Goal: Information Seeking & Learning: Learn about a topic

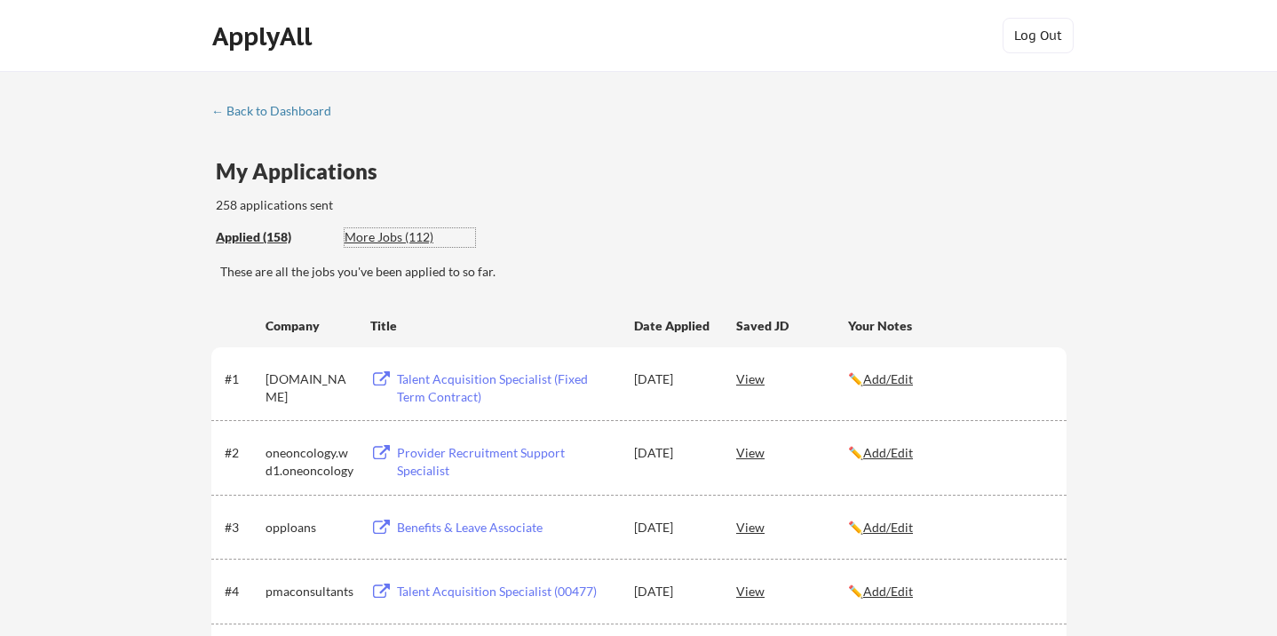
click at [385, 233] on div "More Jobs (112)" at bounding box center [410, 237] width 131 height 18
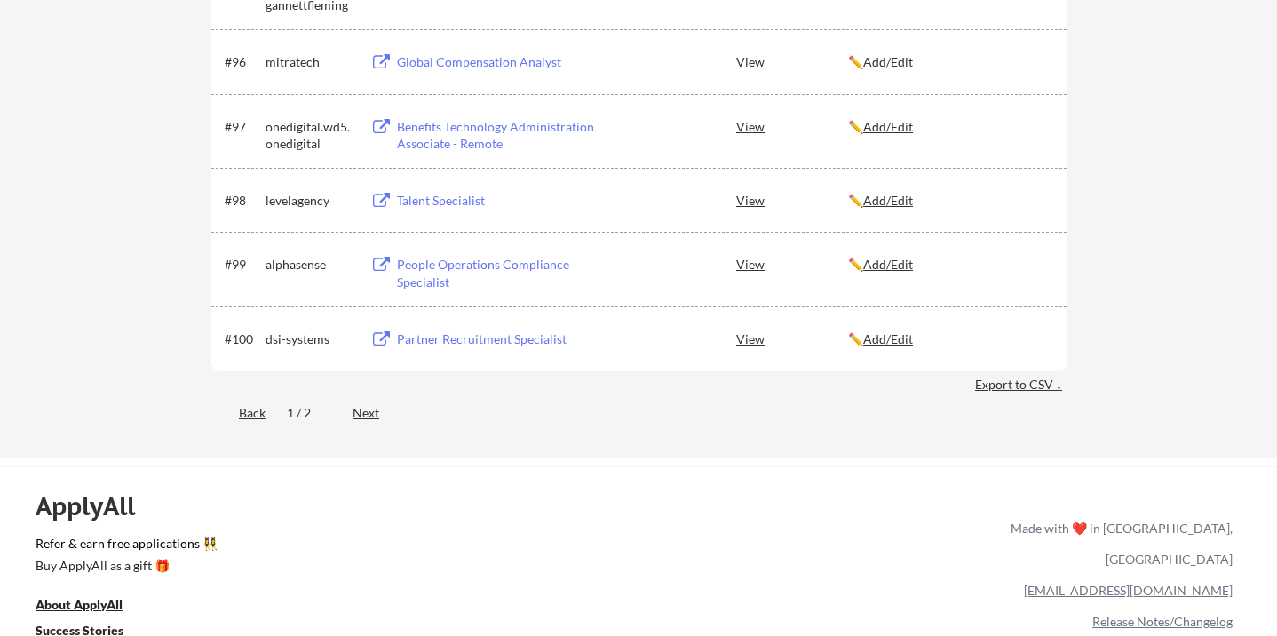
scroll to position [6958, 0]
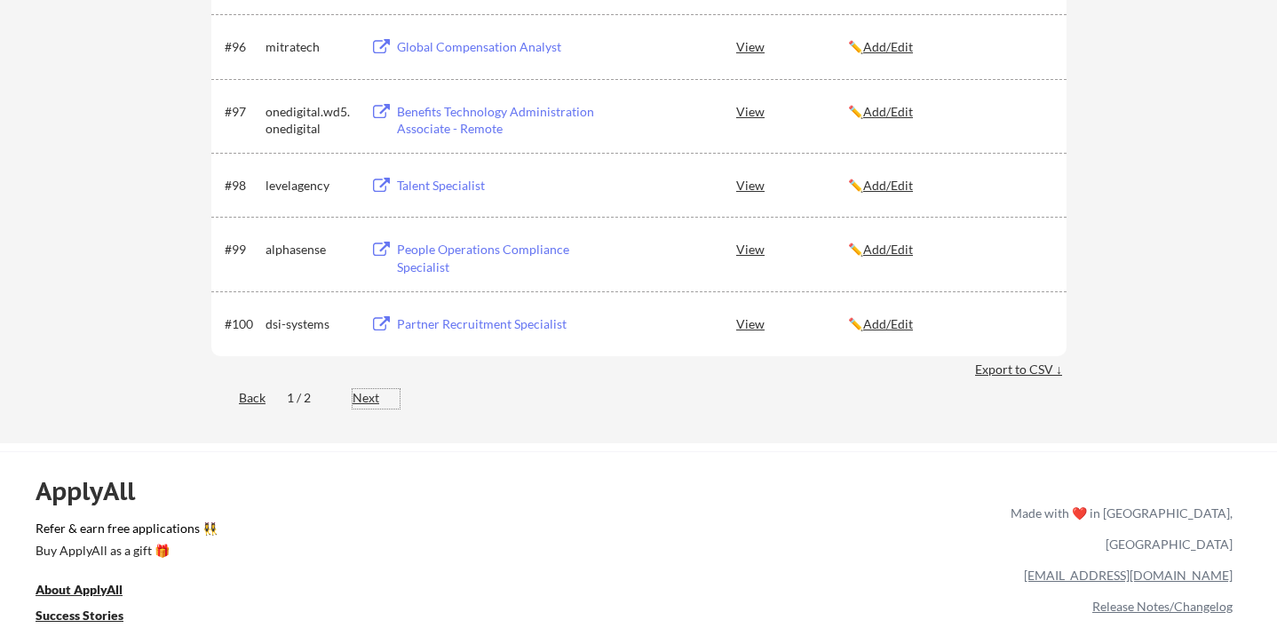
click at [365, 401] on div "Next" at bounding box center [376, 398] width 47 height 18
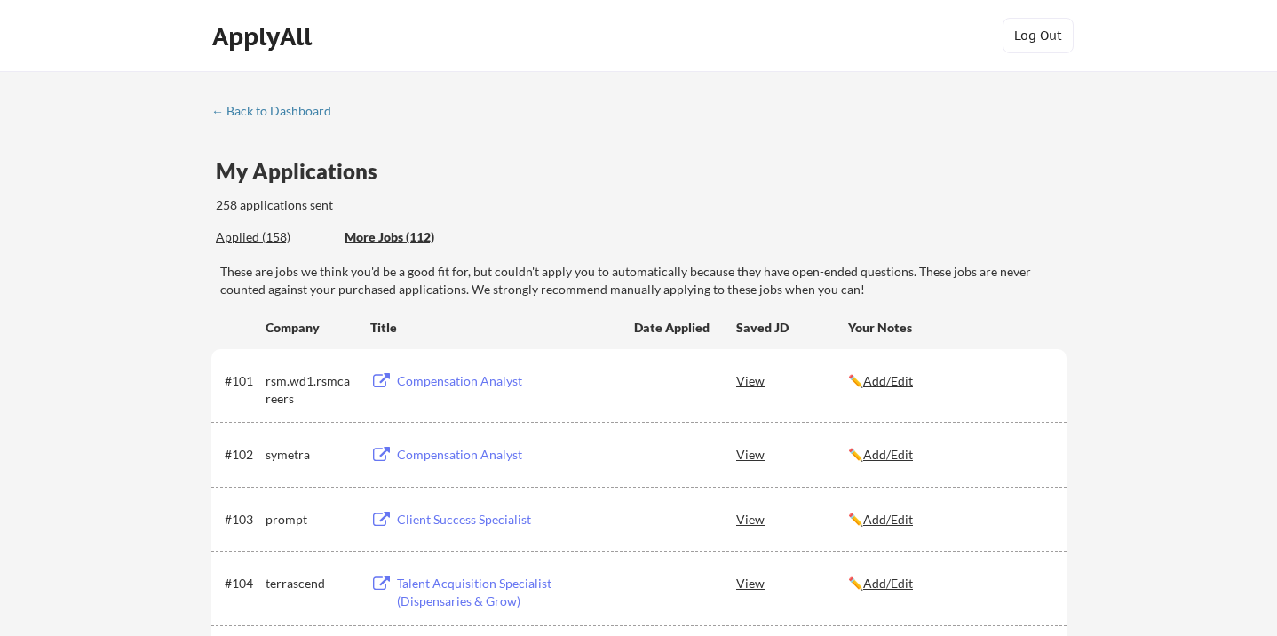
scroll to position [0, 0]
click at [446, 379] on div "Compensation Analyst" at bounding box center [507, 381] width 220 height 18
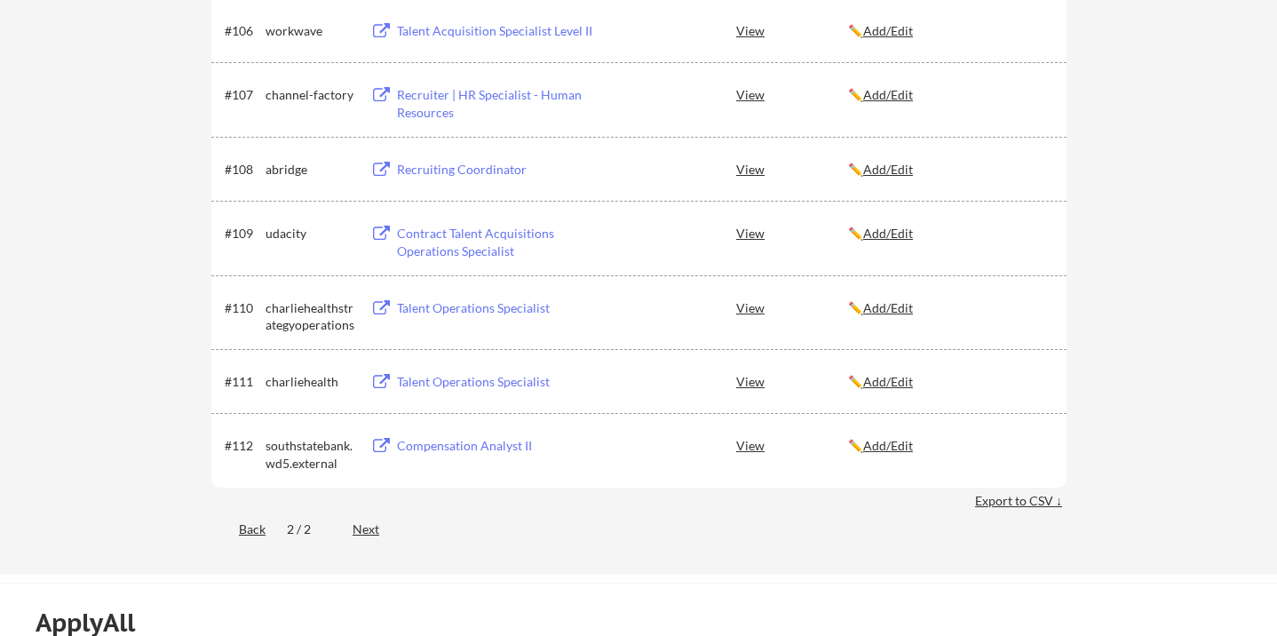
scroll to position [678, 0]
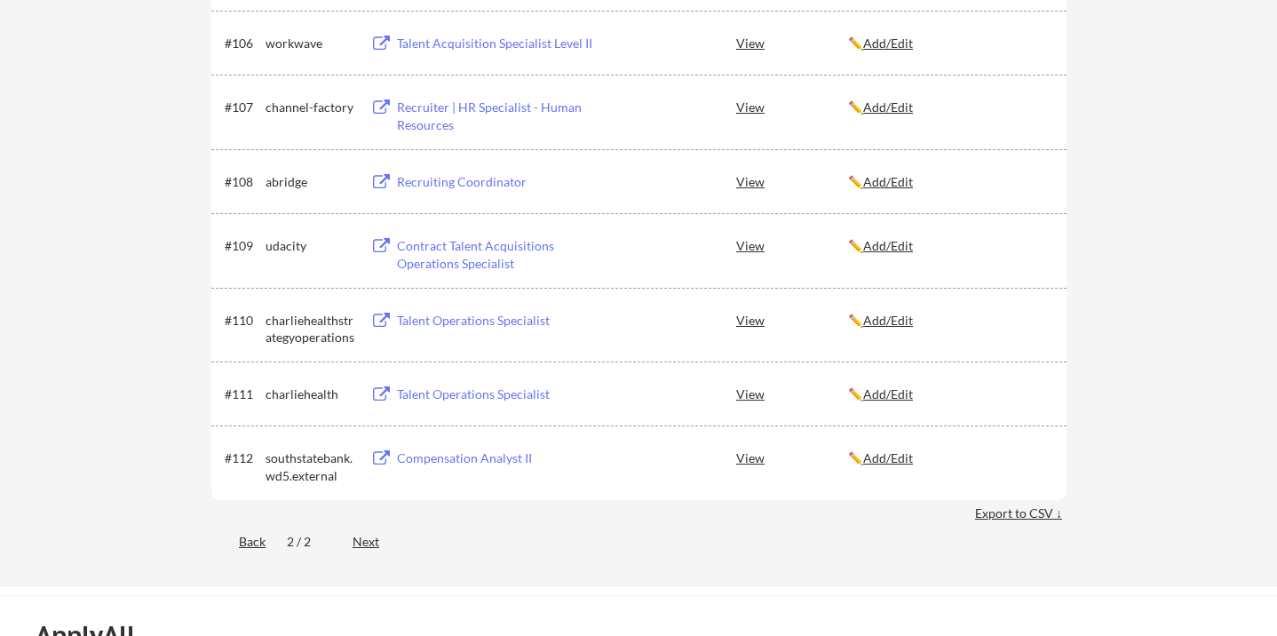
click at [439, 389] on div "Talent Operations Specialist" at bounding box center [507, 394] width 220 height 18
click at [440, 314] on div "Talent Operations Specialist" at bounding box center [507, 321] width 220 height 18
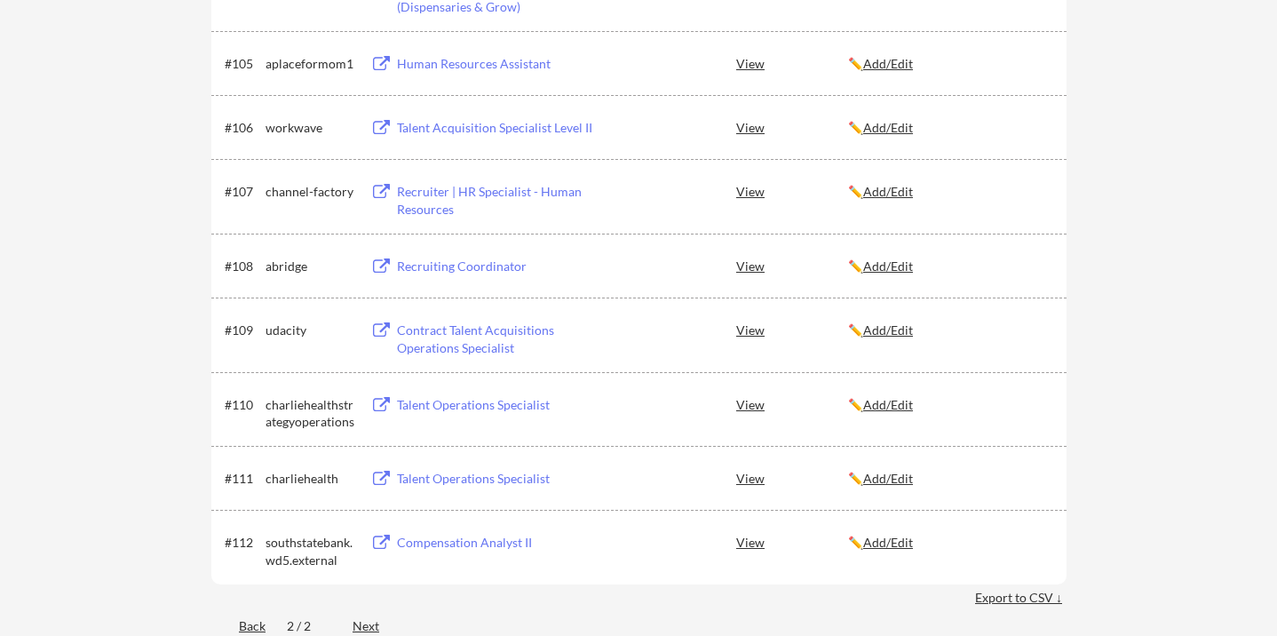
click at [418, 325] on div "Contract Talent Acquisitions Operations Specialist" at bounding box center [507, 338] width 220 height 35
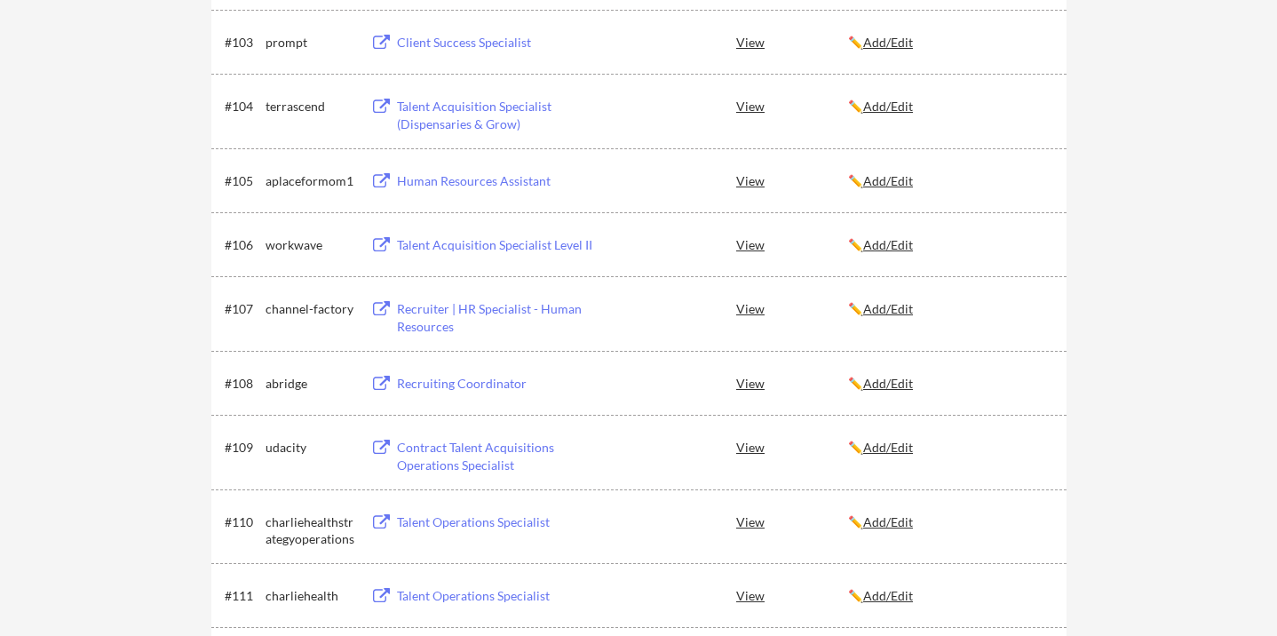
click at [421, 382] on div "Recruiting Coordinator" at bounding box center [507, 384] width 220 height 18
click at [422, 304] on div "Recruiter | HR Specialist - Human Resources" at bounding box center [507, 317] width 220 height 35
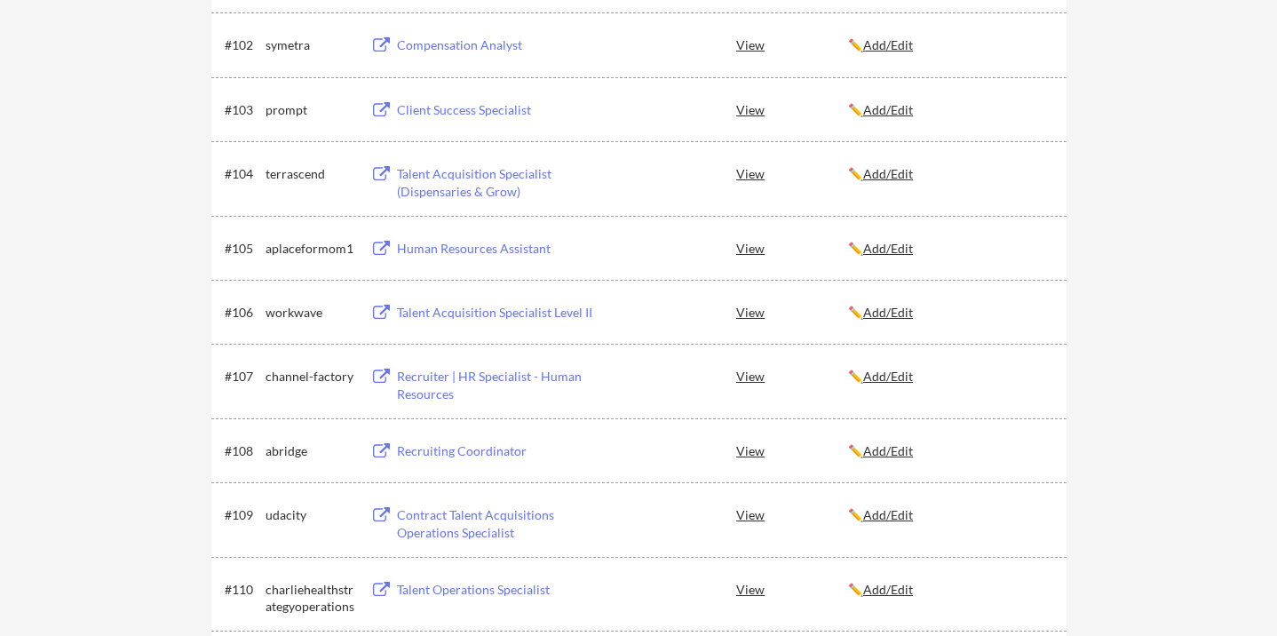
scroll to position [353, 0]
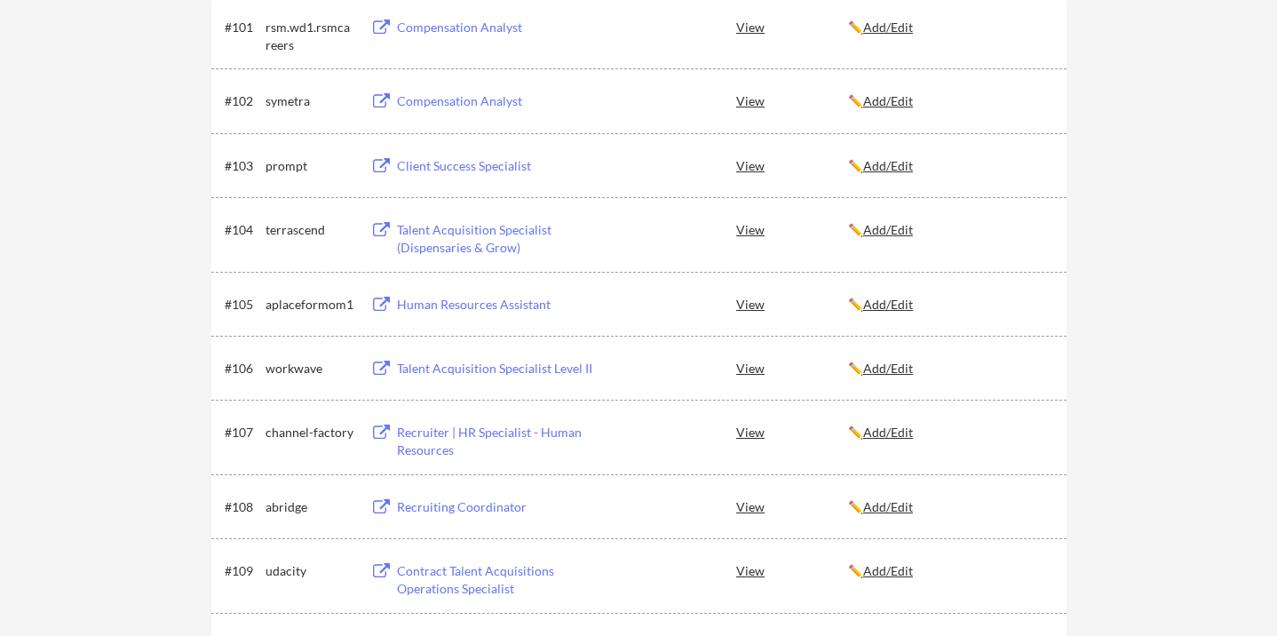
click at [440, 371] on div "Talent Acquisition Specialist Level II" at bounding box center [507, 369] width 220 height 18
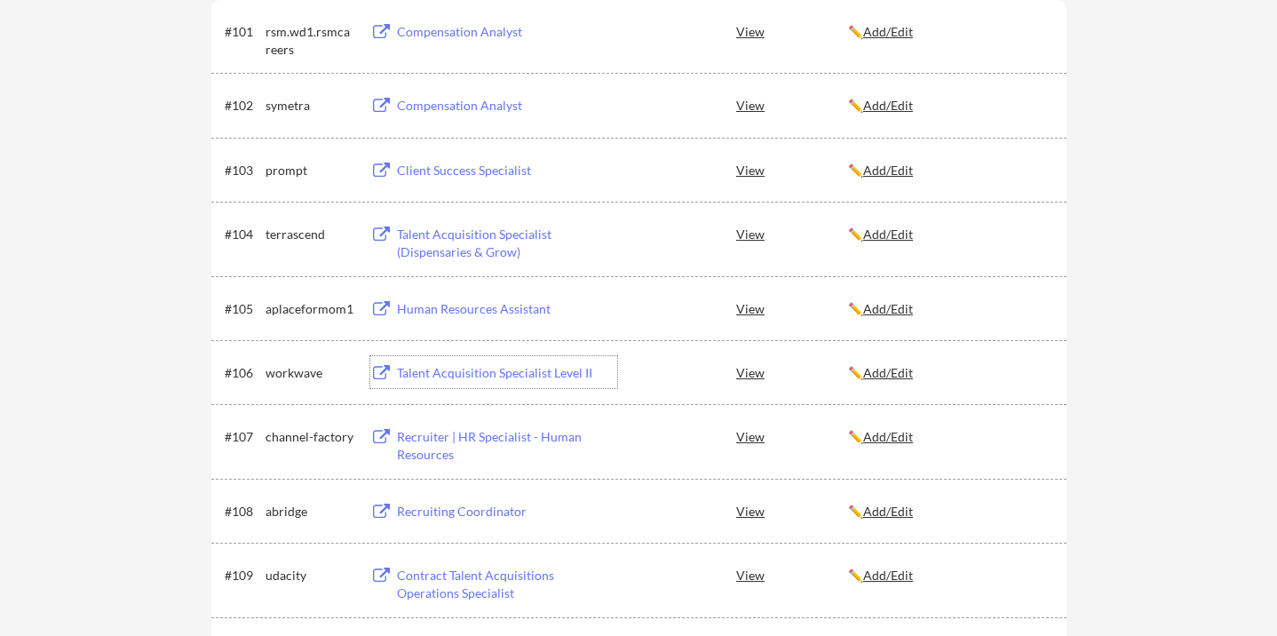
click at [451, 307] on div "Human Resources Assistant" at bounding box center [507, 309] width 220 height 18
click at [445, 234] on div "Talent Acquisition Specialist (Dispensaries & Grow)" at bounding box center [507, 243] width 220 height 35
click at [436, 172] on div "#101 rsm.wd1.rsmcareers Compensation Analyst View ✏️ Add/Edit #102 symetra Comp…" at bounding box center [638, 414] width 855 height 829
